Goal: Task Accomplishment & Management: Manage account settings

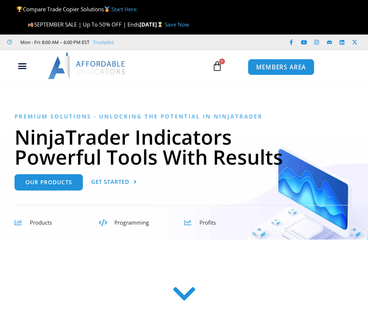
click at [282, 70] on span "MEMBERS AREA" at bounding box center [281, 67] width 50 height 6
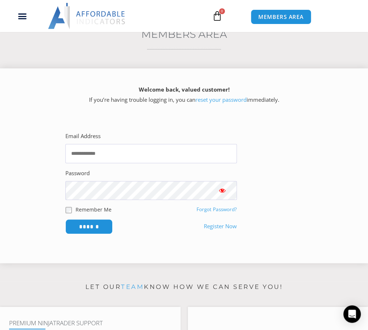
scroll to position [109, 0]
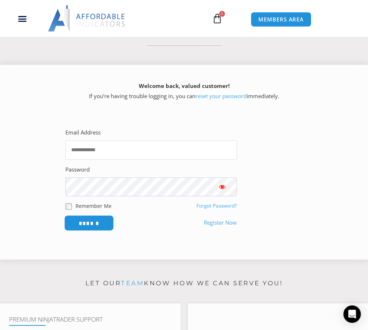
type input "**********"
click at [92, 228] on input "******" at bounding box center [89, 223] width 50 height 16
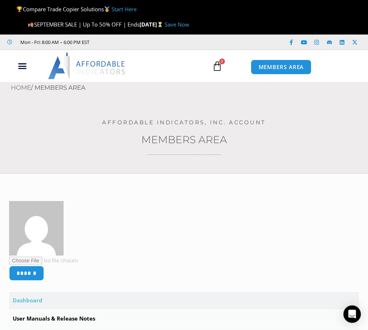
click at [219, 70] on icon at bounding box center [217, 66] width 10 height 10
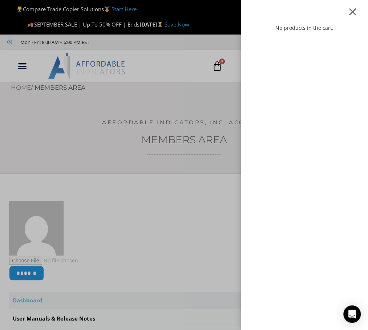
click at [357, 13] on div at bounding box center [352, 11] width 9 height 9
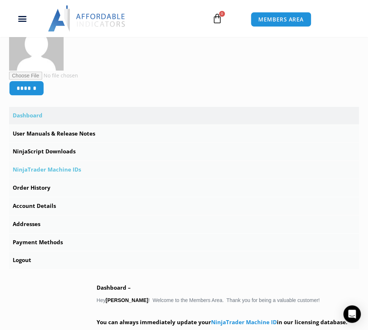
scroll to position [182, 0]
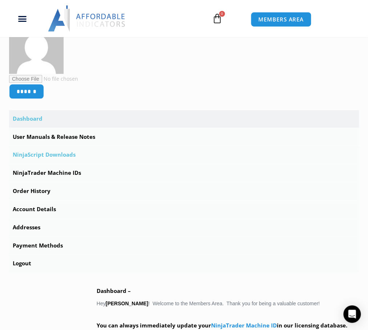
click at [63, 161] on link "NinjaScript Downloads" at bounding box center [184, 154] width 350 height 17
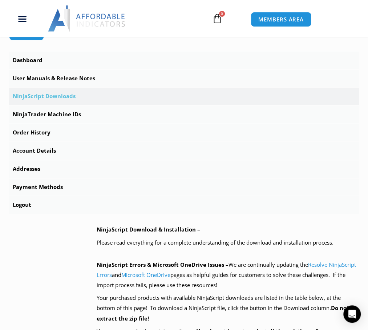
scroll to position [218, 0]
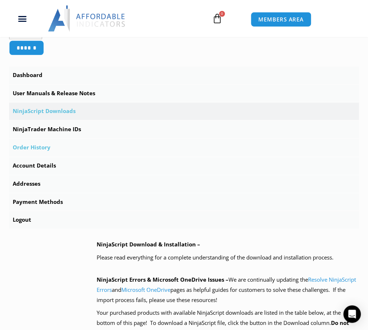
click at [43, 153] on link "Order History" at bounding box center [184, 147] width 350 height 17
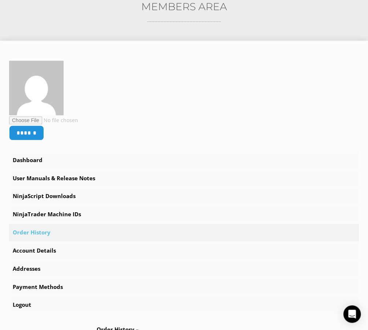
scroll to position [145, 0]
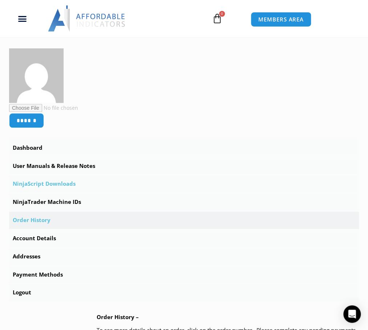
click at [48, 187] on link "NinjaScript Downloads" at bounding box center [184, 183] width 350 height 17
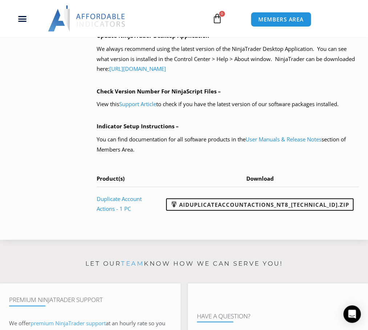
scroll to position [618, 0]
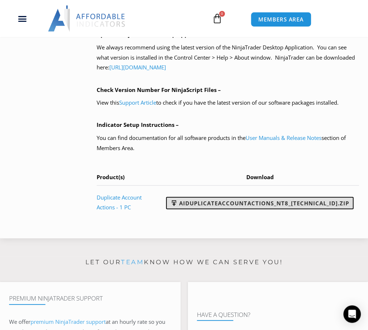
click at [178, 206] on span at bounding box center [173, 202] width 7 height 7
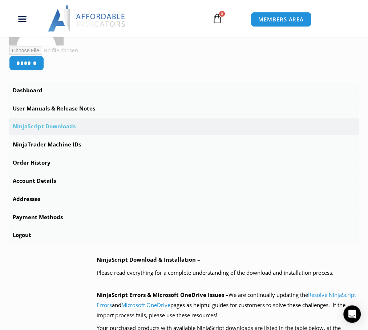
scroll to position [182, 0]
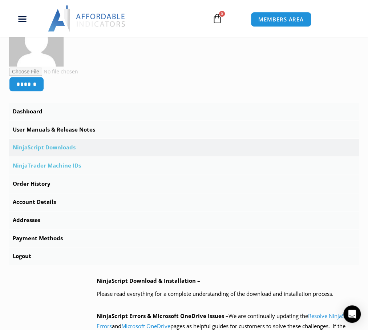
click at [58, 172] on link "NinjaTrader Machine IDs" at bounding box center [184, 165] width 350 height 17
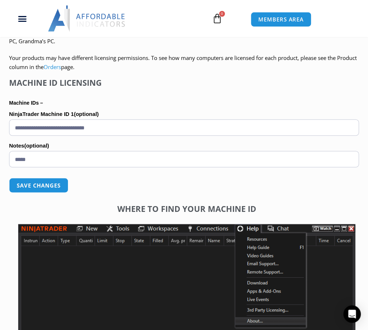
scroll to position [472, 0]
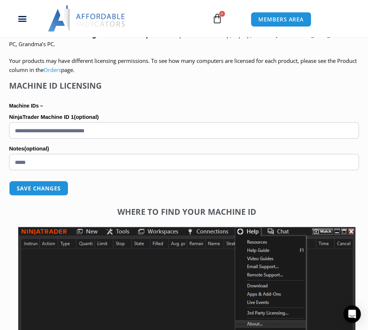
drag, startPoint x: 116, startPoint y: 134, endPoint x: 4, endPoint y: 132, distance: 111.6
click at [4, 132] on div "****** Dashboard Subscriptions User Manuals & Release Notes NinjaScript Downloa…" at bounding box center [184, 135] width 368 height 868
paste input "text"
type input "**********"
click at [44, 190] on button "Save changes" at bounding box center [39, 188] width 62 height 16
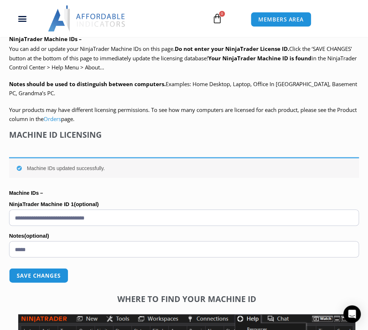
scroll to position [436, 0]
